Goal: Task Accomplishment & Management: Complete application form

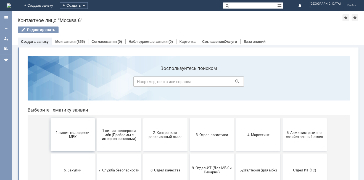
click at [72, 135] on span "1 линия поддержки МБК" at bounding box center [72, 134] width 41 height 8
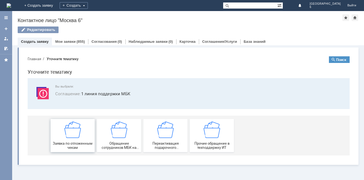
drag, startPoint x: 76, startPoint y: 144, endPoint x: 99, endPoint y: 198, distance: 58.0
click at [76, 144] on span "Заявка по отложенным чекам" at bounding box center [72, 145] width 41 height 8
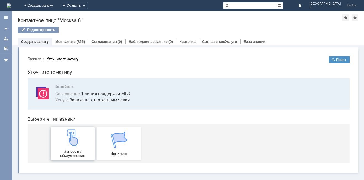
click at [74, 142] on img at bounding box center [72, 137] width 17 height 17
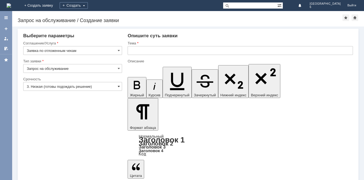
click at [118, 86] on span at bounding box center [119, 86] width 2 height 4
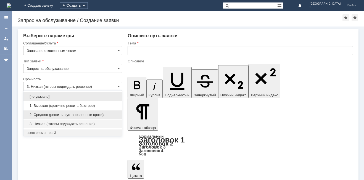
click at [96, 114] on span "2. Средняя (решить в установленные сроки)" at bounding box center [73, 115] width 92 height 4
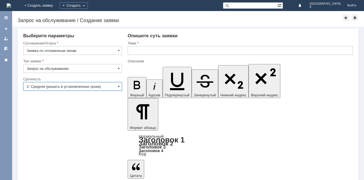
type input "2. Средняя (решить в установленные сроки)"
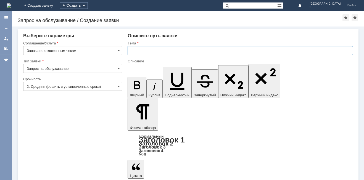
click at [131, 54] on input "text" at bounding box center [239, 50] width 225 height 9
type input "отложенные чеки [DATE]"
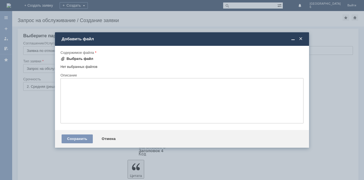
click at [63, 59] on span at bounding box center [62, 59] width 4 height 4
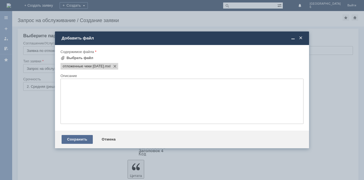
click at [71, 140] on div "Сохранить" at bounding box center [77, 139] width 31 height 9
